Goal: Task Accomplishment & Management: Complete application form

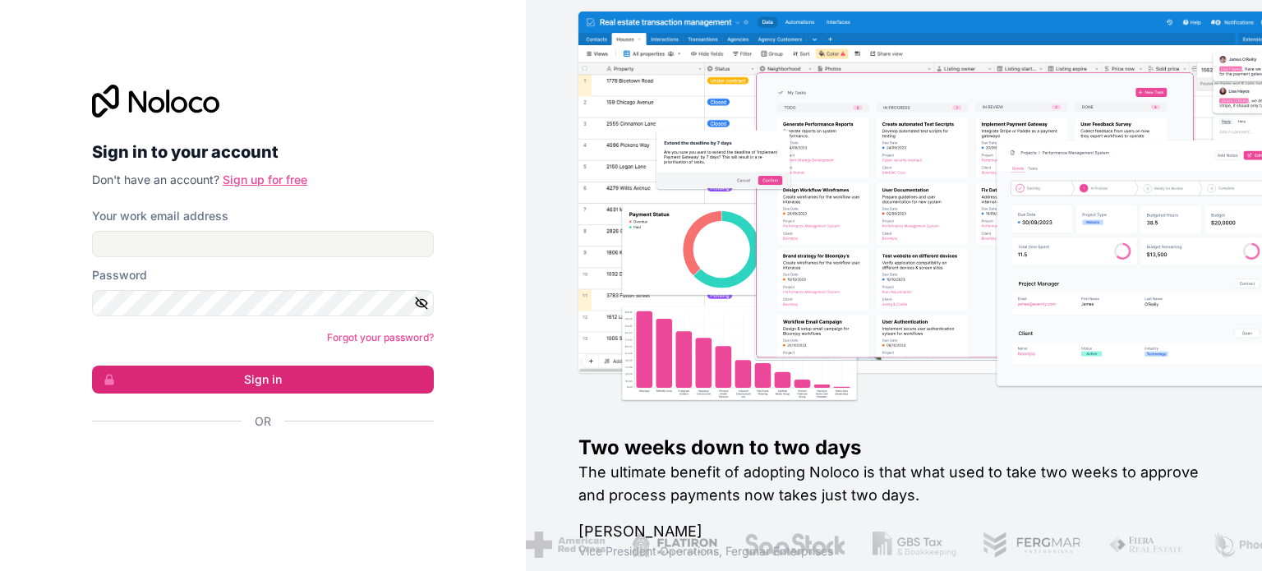
click at [240, 177] on link "Sign up for free" at bounding box center [265, 180] width 85 height 14
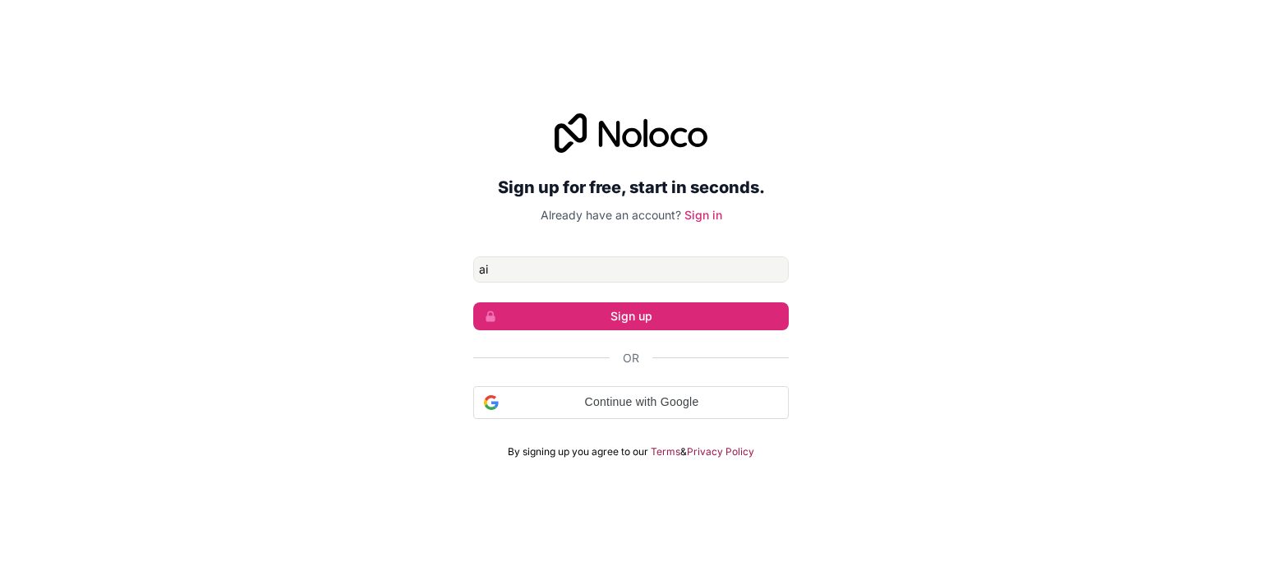
type input "ai"
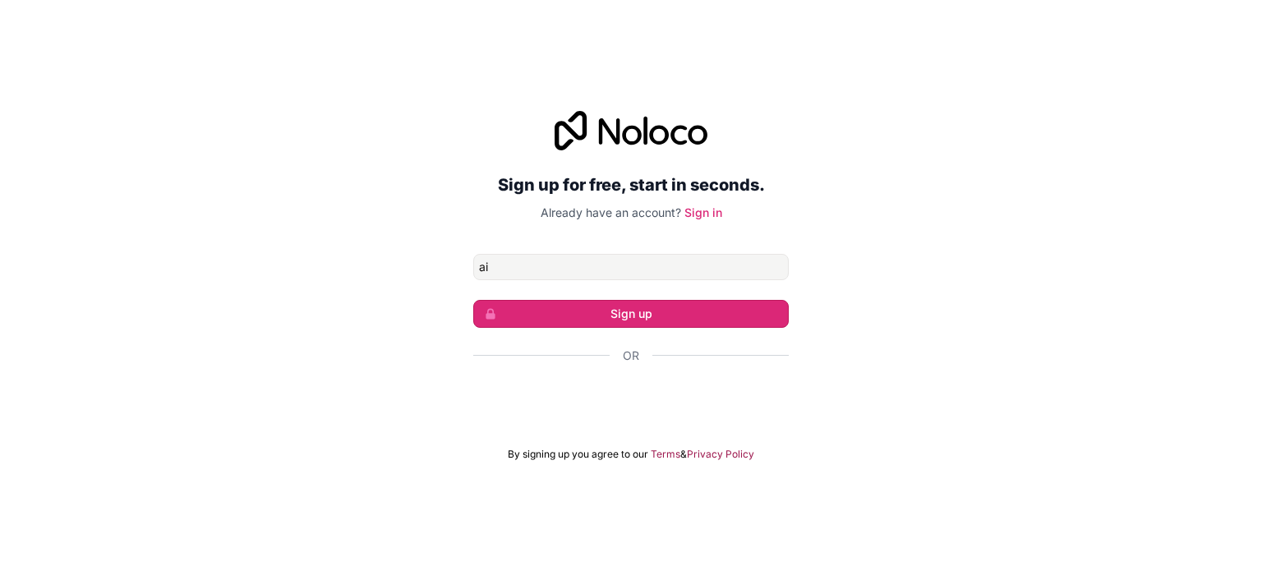
click at [473, 300] on button "Sign up" at bounding box center [631, 314] width 316 height 28
type input "a"
type input "[EMAIL_ADDRESS][DOMAIN_NAME]"
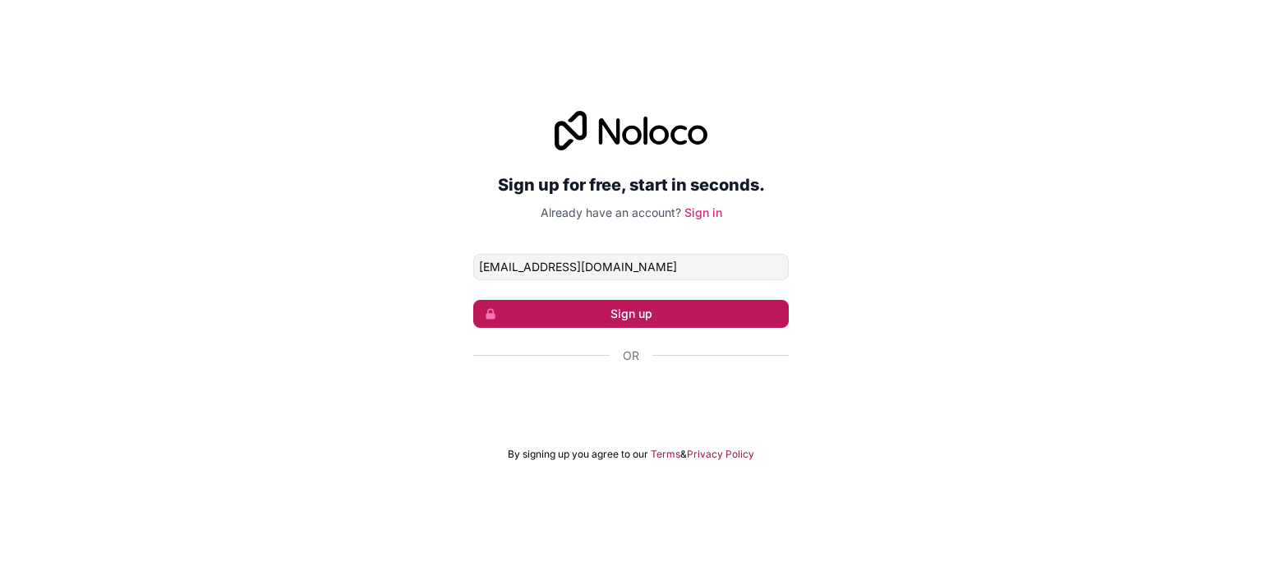
click at [588, 322] on button "Sign up" at bounding box center [631, 314] width 316 height 28
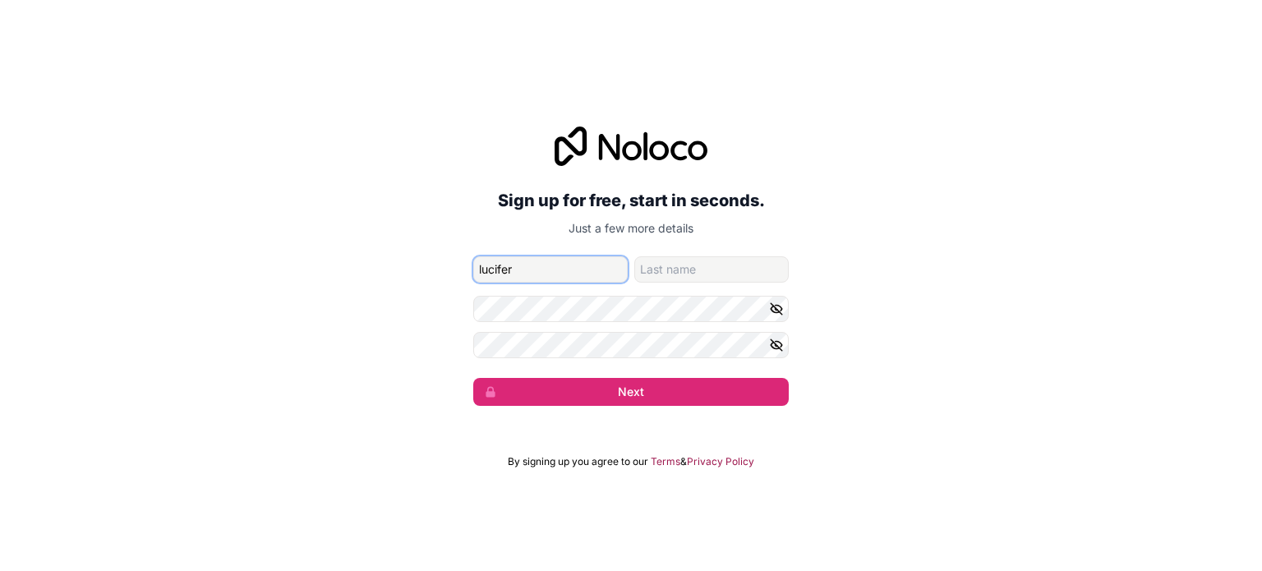
type input "lucifer"
click at [645, 277] on input "family-name" at bounding box center [711, 269] width 154 height 26
type input "m"
click at [772, 316] on div at bounding box center [631, 309] width 316 height 26
click at [772, 316] on icon "button" at bounding box center [776, 309] width 15 height 15
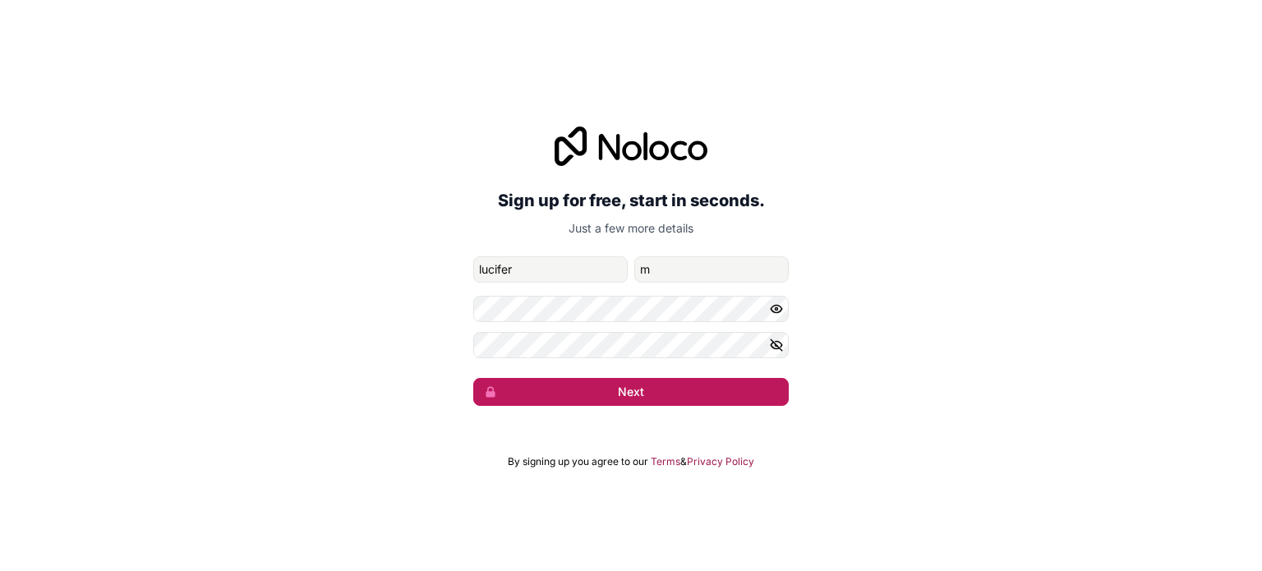
click at [721, 395] on button "Next" at bounding box center [631, 392] width 316 height 28
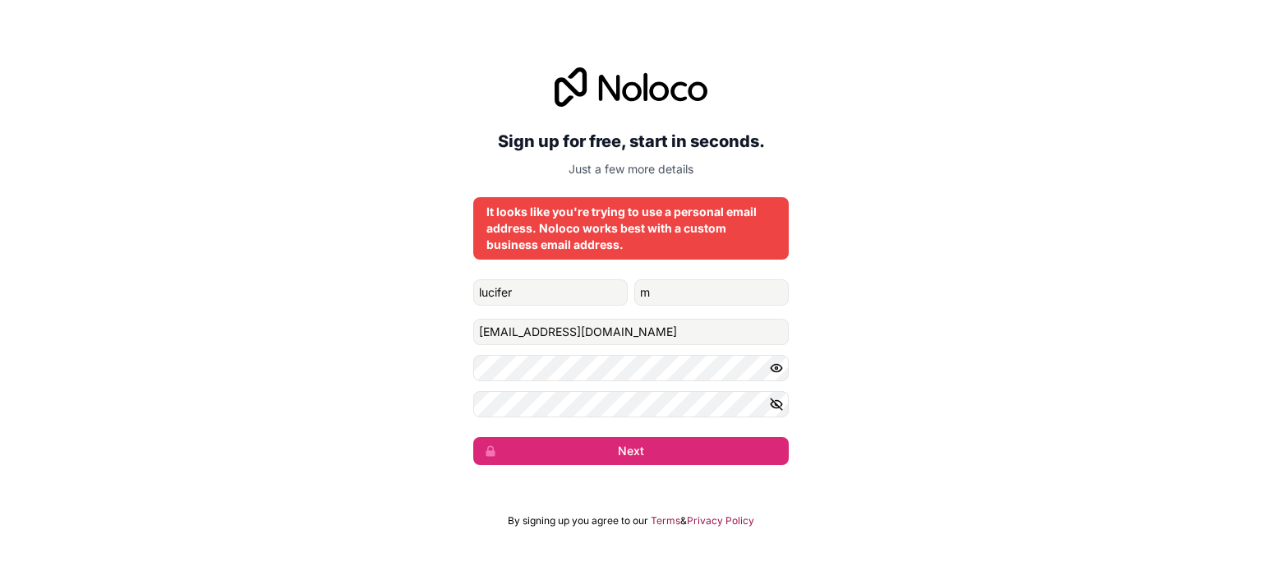
click at [774, 370] on icon "button" at bounding box center [776, 368] width 15 height 15
click at [726, 447] on button "Next" at bounding box center [631, 451] width 316 height 28
click at [670, 445] on button "Next" at bounding box center [631, 451] width 316 height 28
